Goal: Transaction & Acquisition: Register for event/course

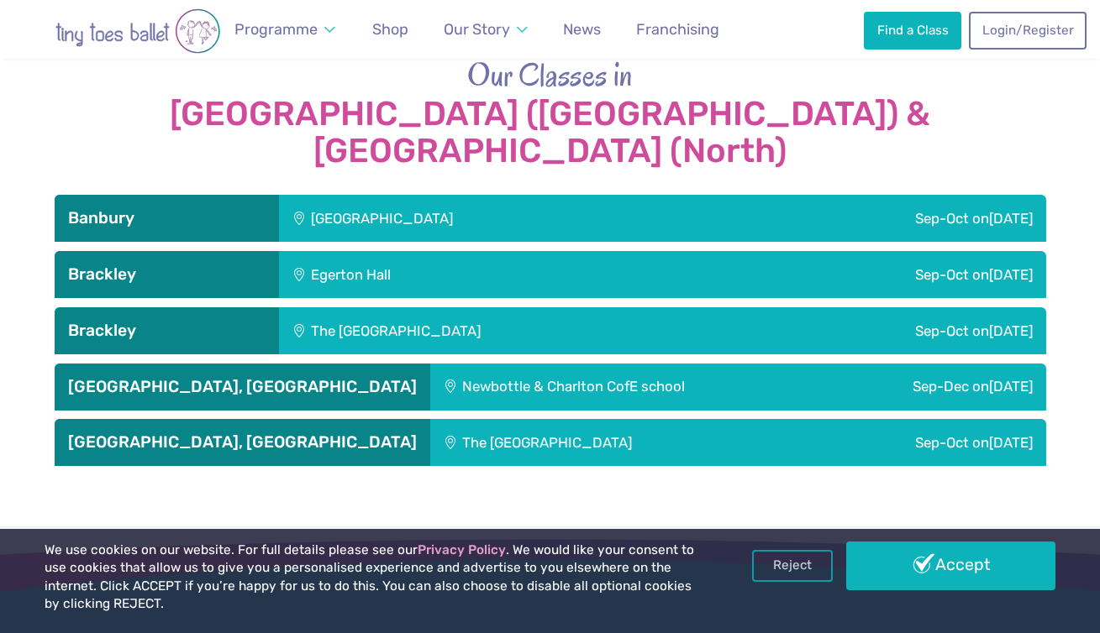
scroll to position [1849, 0]
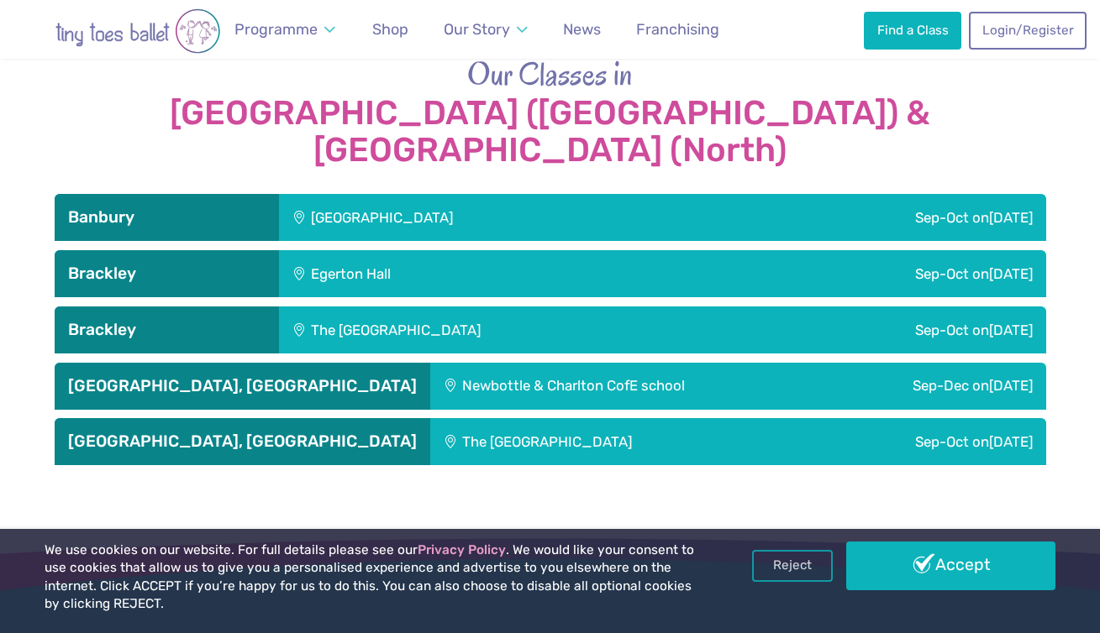
click at [430, 363] on div "Newbottle & Charlton CofE school" at bounding box center [629, 386] width 398 height 47
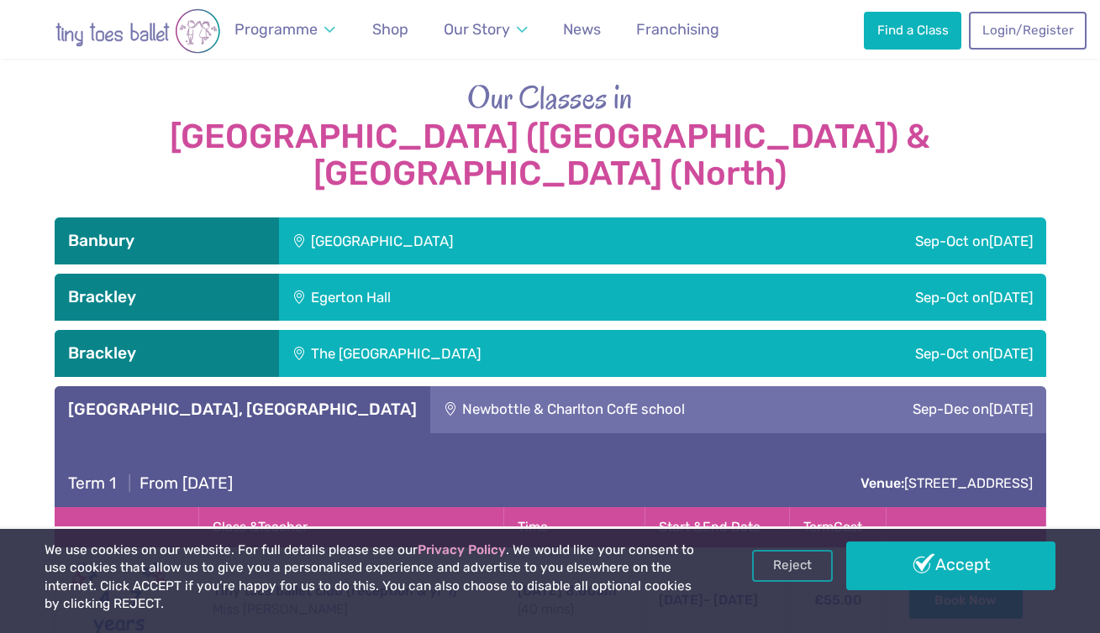
scroll to position [1823, 0]
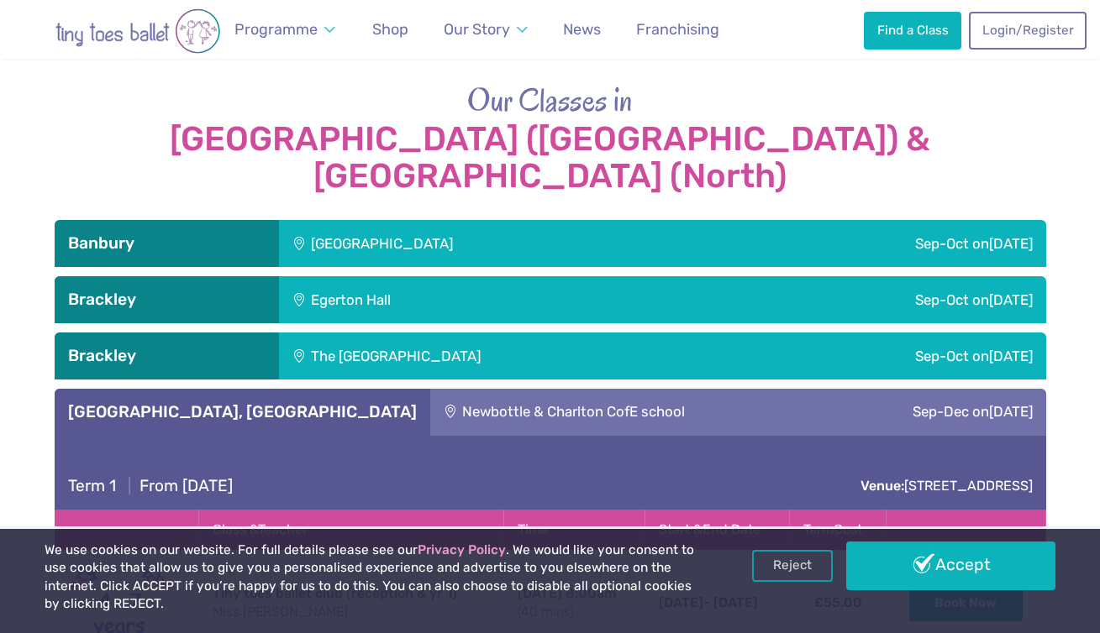
click at [386, 220] on div "Hanwell Fields Community Centre" at bounding box center [495, 243] width 433 height 47
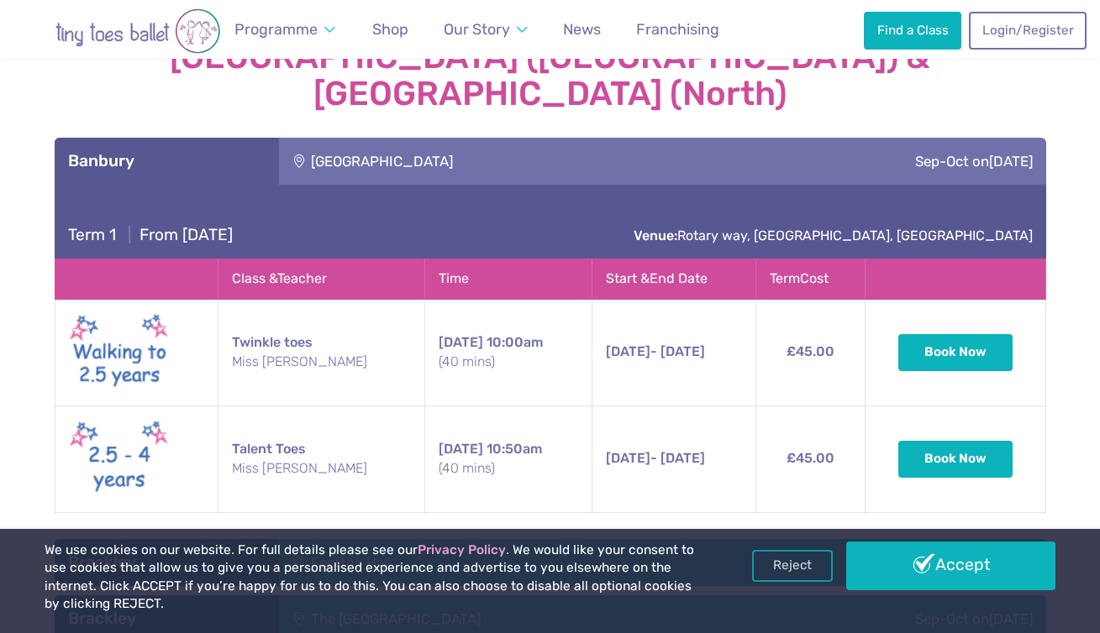
scroll to position [1899, 0]
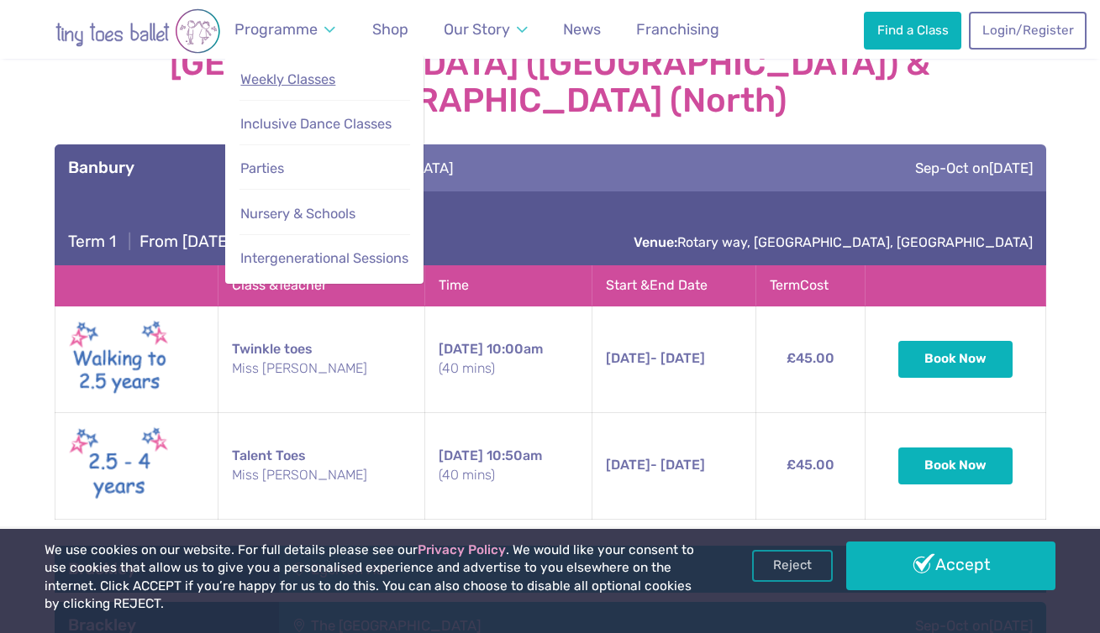
click at [306, 83] on span "Weekly Classes" at bounding box center [287, 79] width 95 height 16
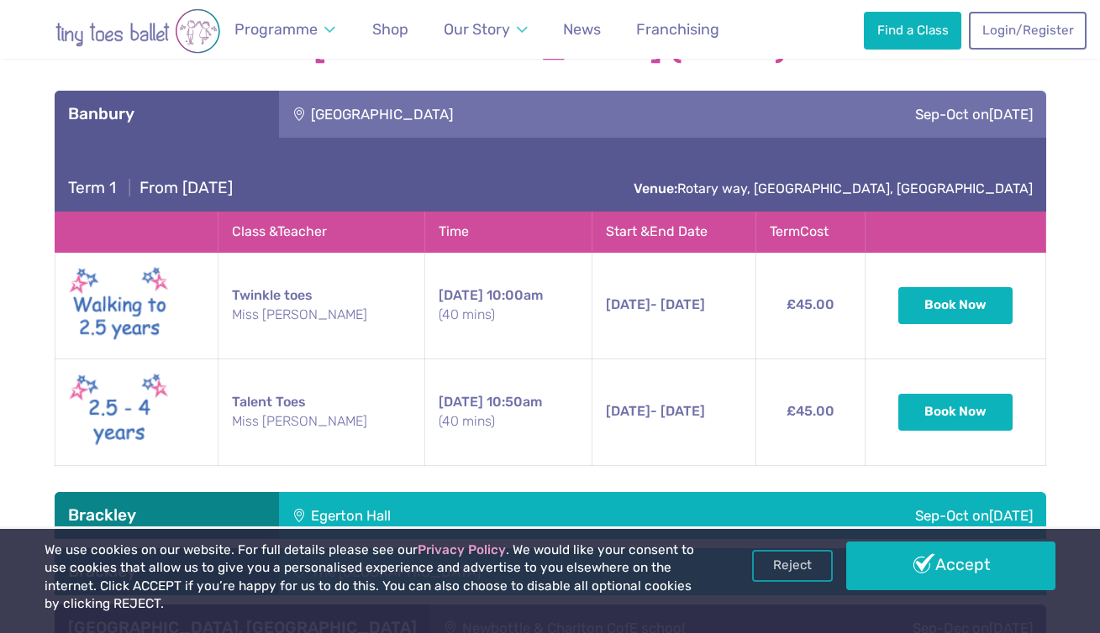
scroll to position [1959, 0]
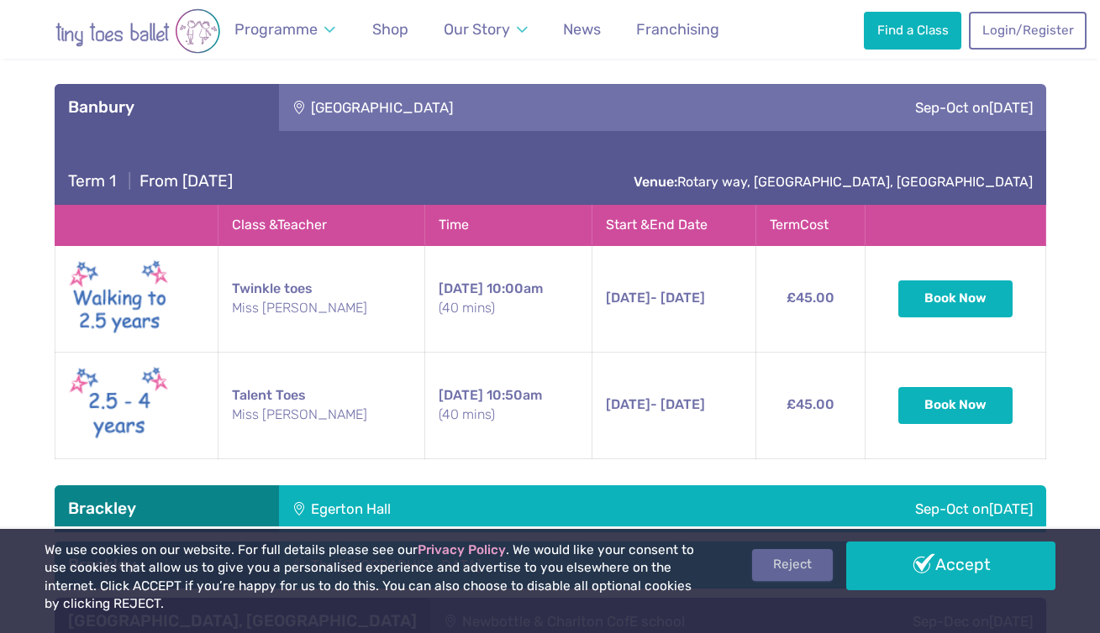
click at [791, 570] on link "Reject" at bounding box center [792, 565] width 81 height 32
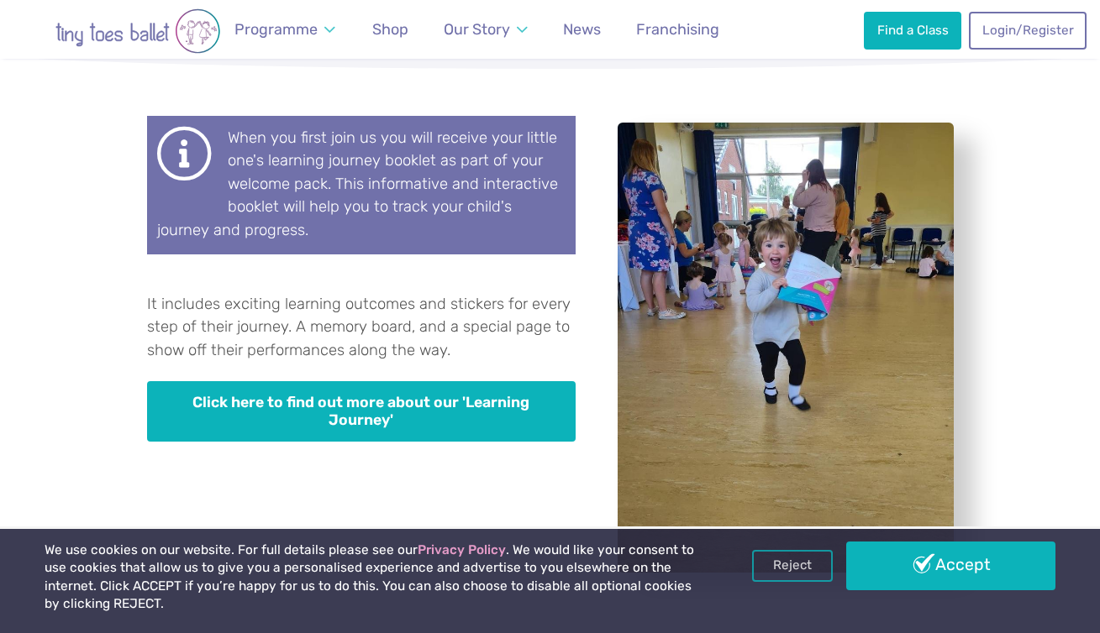
scroll to position [4553, 0]
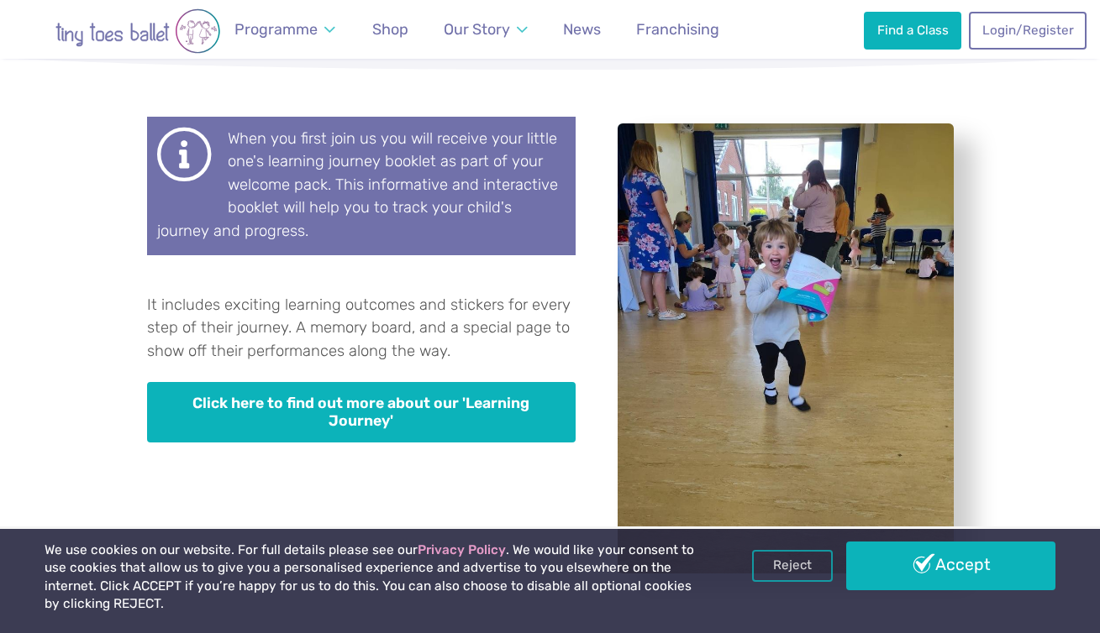
click at [411, 382] on link "Click here to find out more about our 'Learning Journey'" at bounding box center [361, 412] width 428 height 60
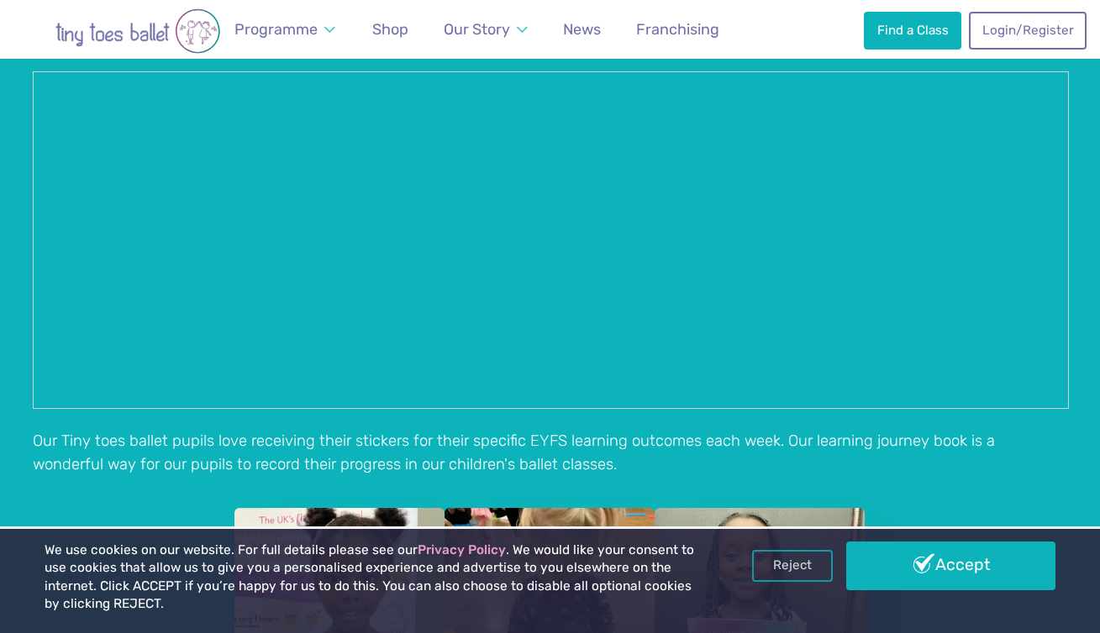
scroll to position [860, 0]
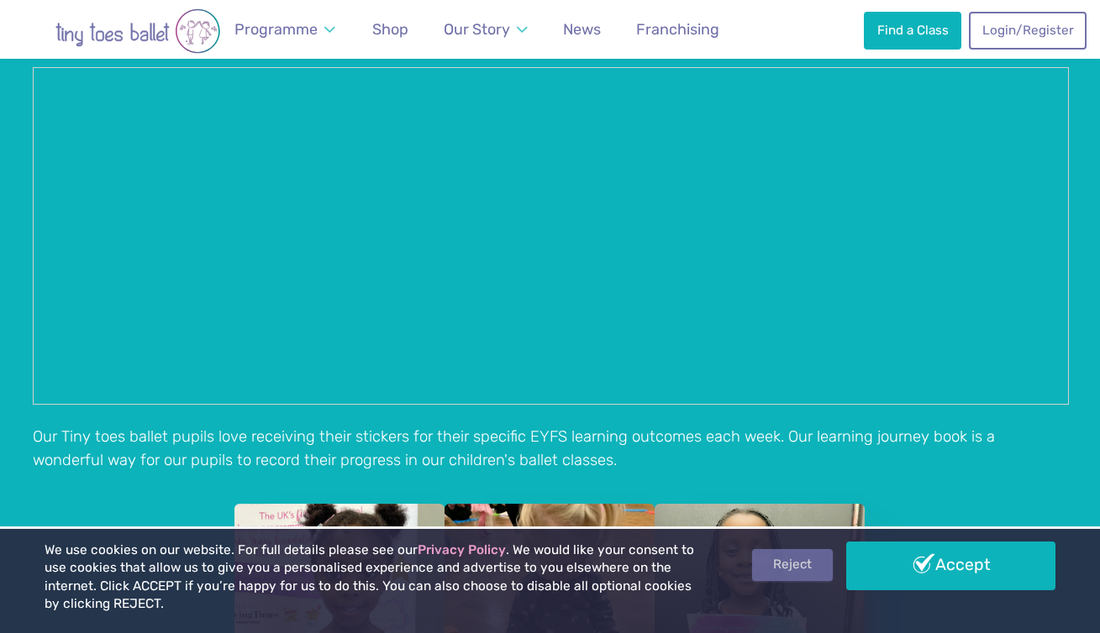
click at [809, 565] on link "Reject" at bounding box center [792, 565] width 81 height 32
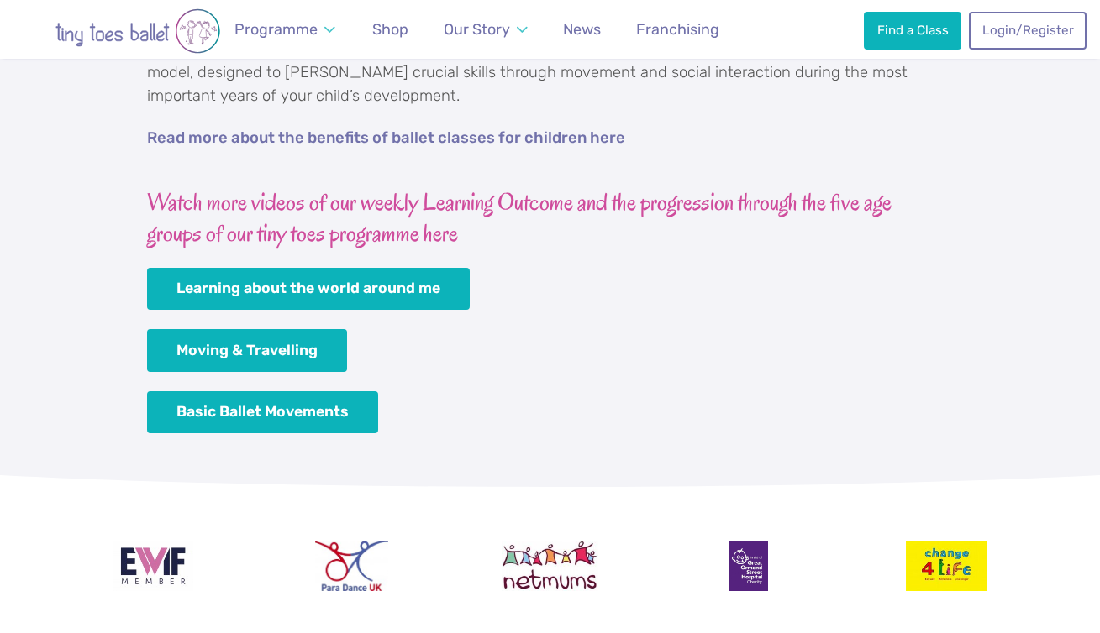
scroll to position [2363, 0]
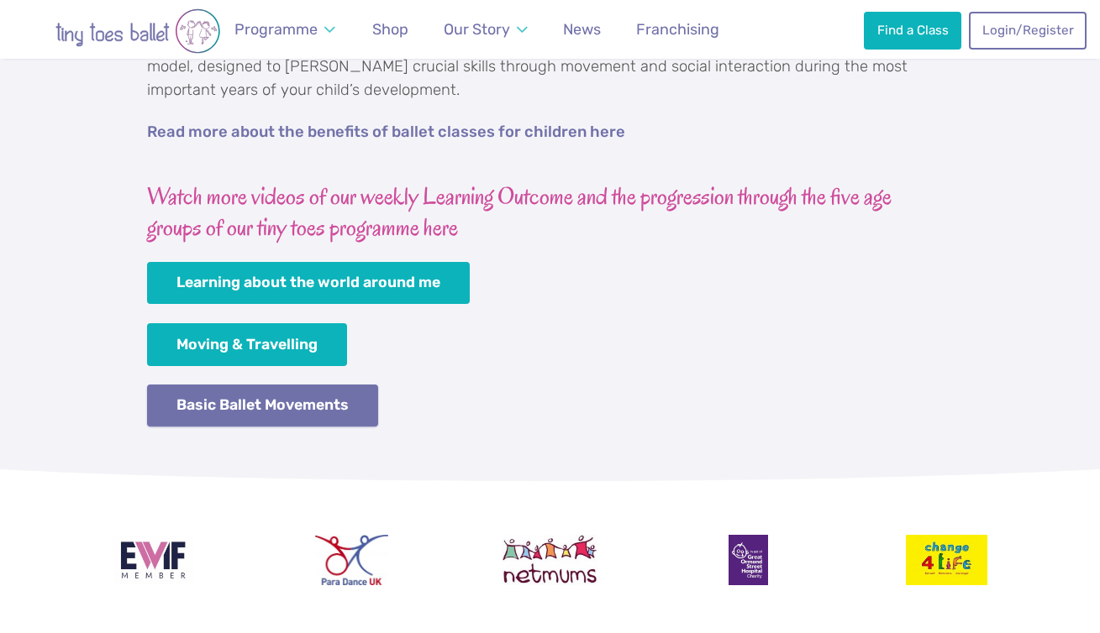
click at [349, 419] on link "Basic Ballet Movements" at bounding box center [263, 406] width 232 height 43
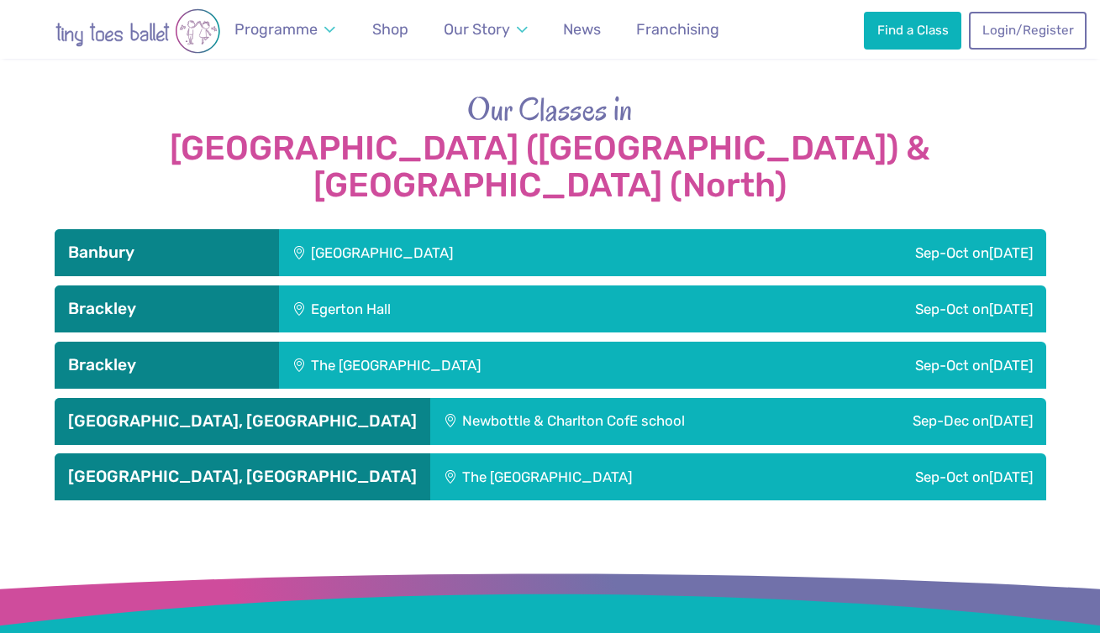
scroll to position [1806, 0]
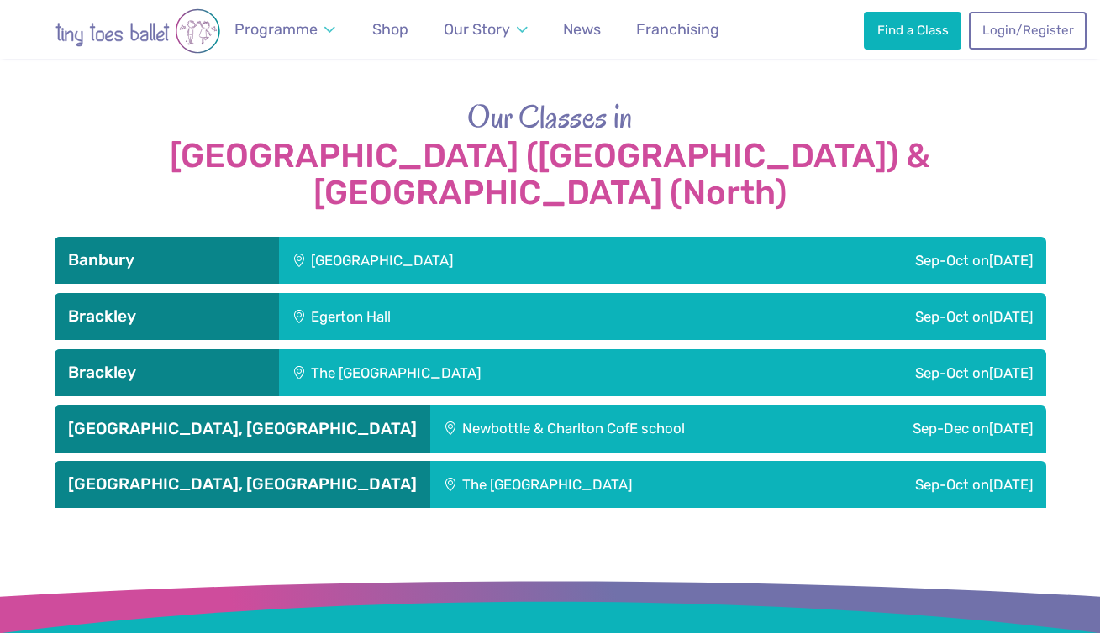
click at [658, 237] on div "Hanwell Fields Community Centre" at bounding box center [495, 260] width 433 height 47
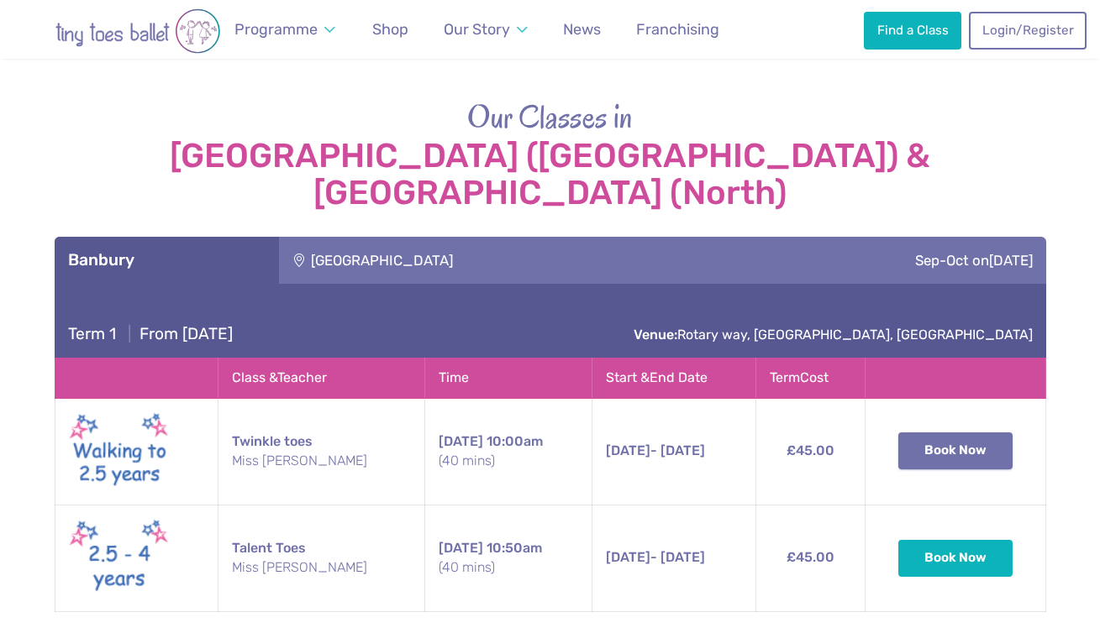
click at [957, 433] on button "Book Now" at bounding box center [955, 451] width 114 height 37
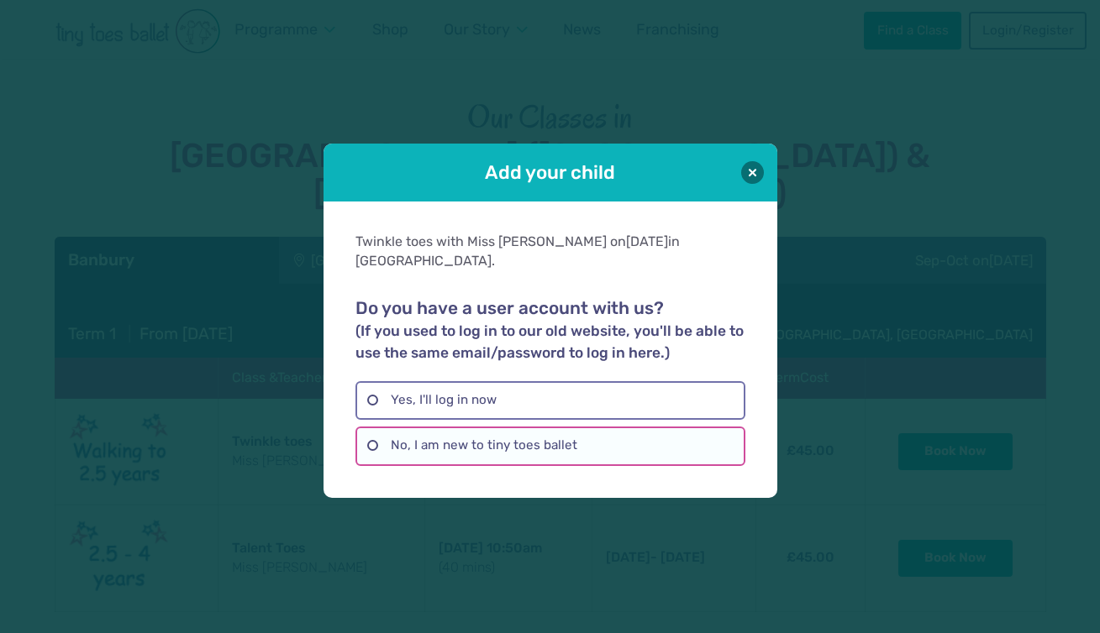
click at [517, 434] on label "No, I am new to tiny toes ballet" at bounding box center [550, 446] width 390 height 39
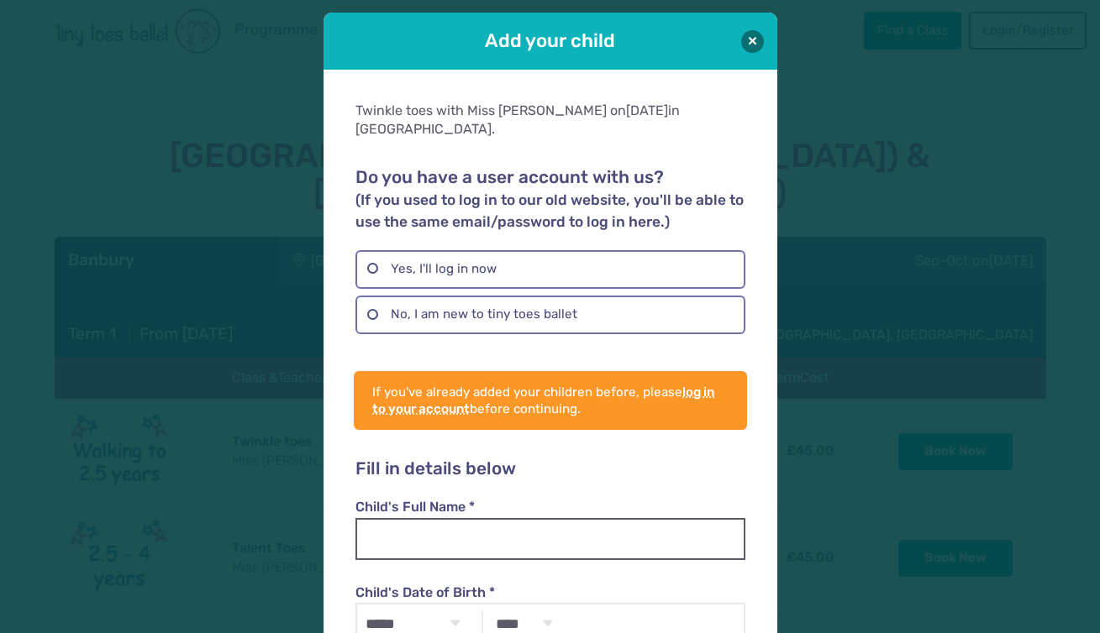
scroll to position [0, 0]
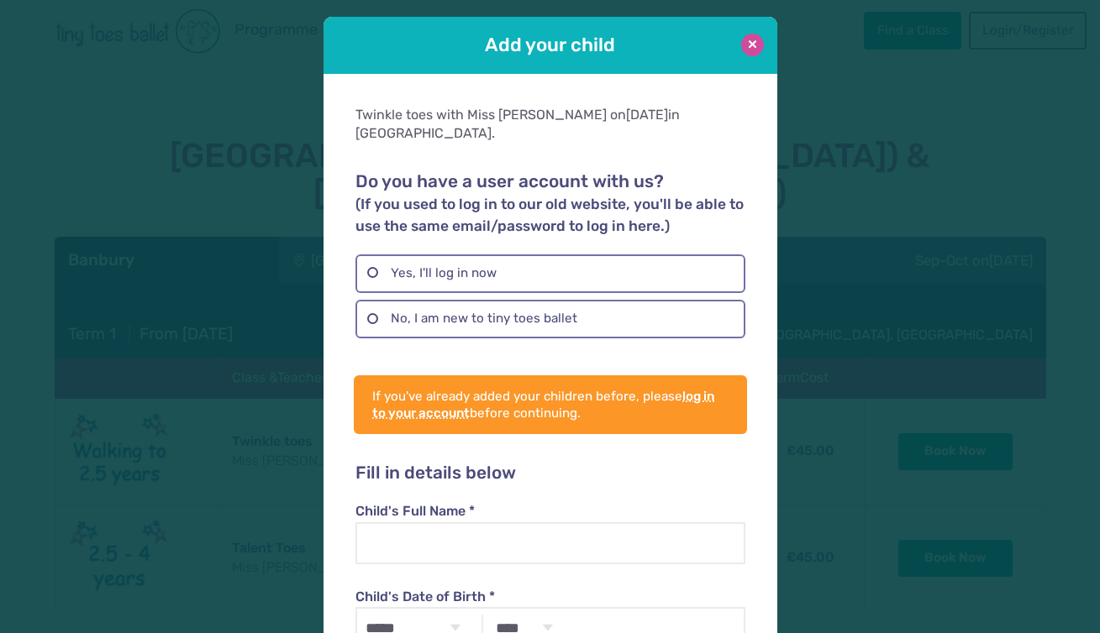
click at [757, 42] on button at bounding box center [752, 45] width 23 height 23
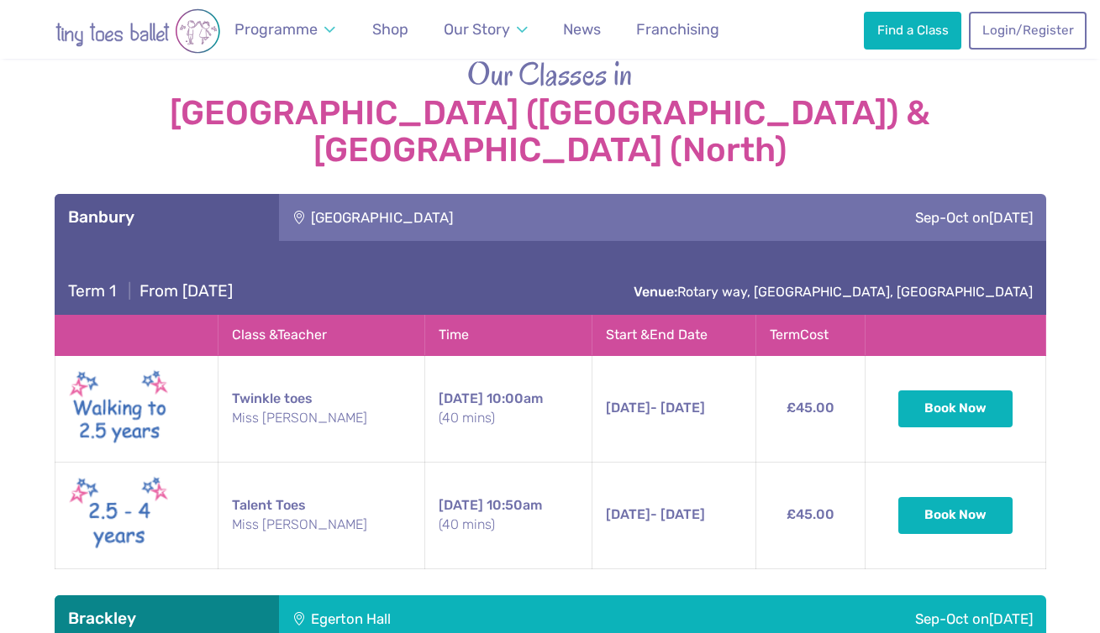
scroll to position [1851, 0]
